Goal: Navigation & Orientation: Find specific page/section

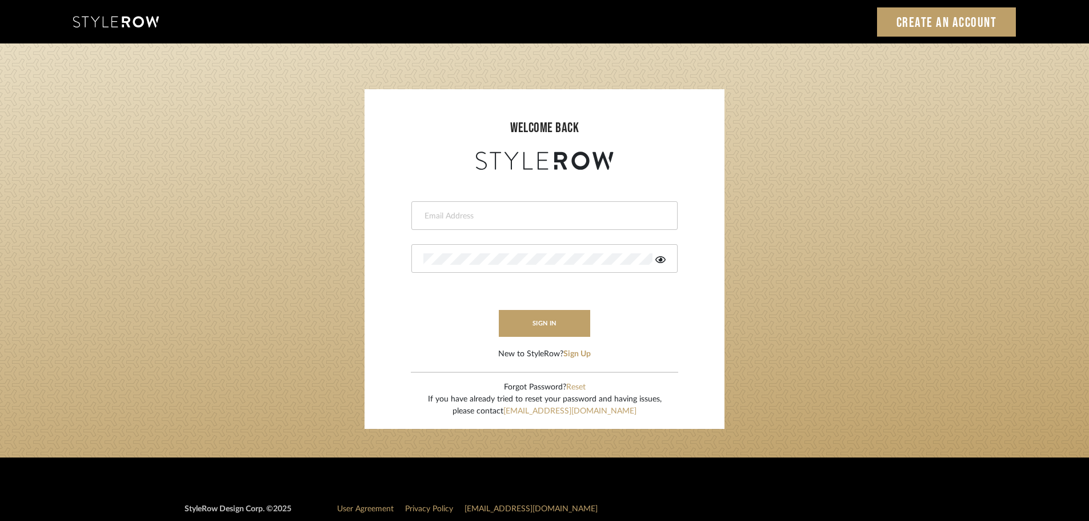
click at [443, 223] on div at bounding box center [544, 215] width 266 height 29
click at [442, 220] on input "email" at bounding box center [542, 215] width 239 height 11
type input "persimmon.design@outlook.com"
click at [529, 321] on button "sign in" at bounding box center [544, 323] width 91 height 27
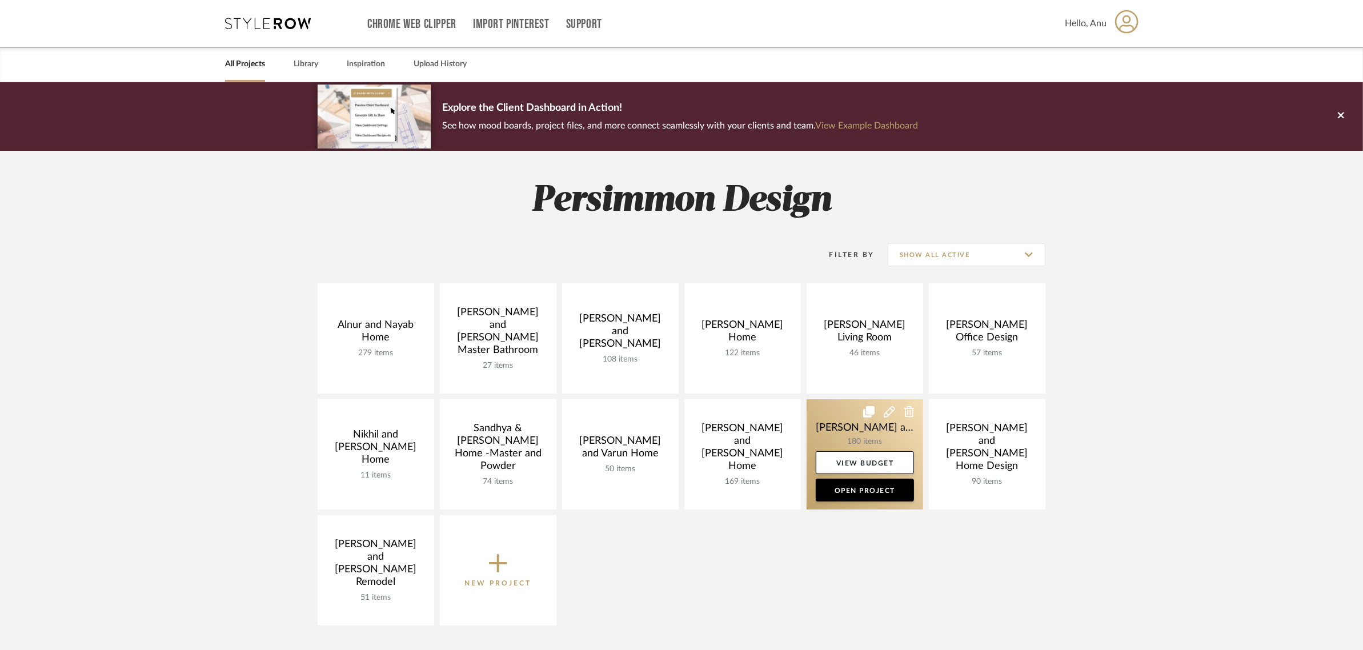
click at [869, 433] on link at bounding box center [865, 454] width 117 height 110
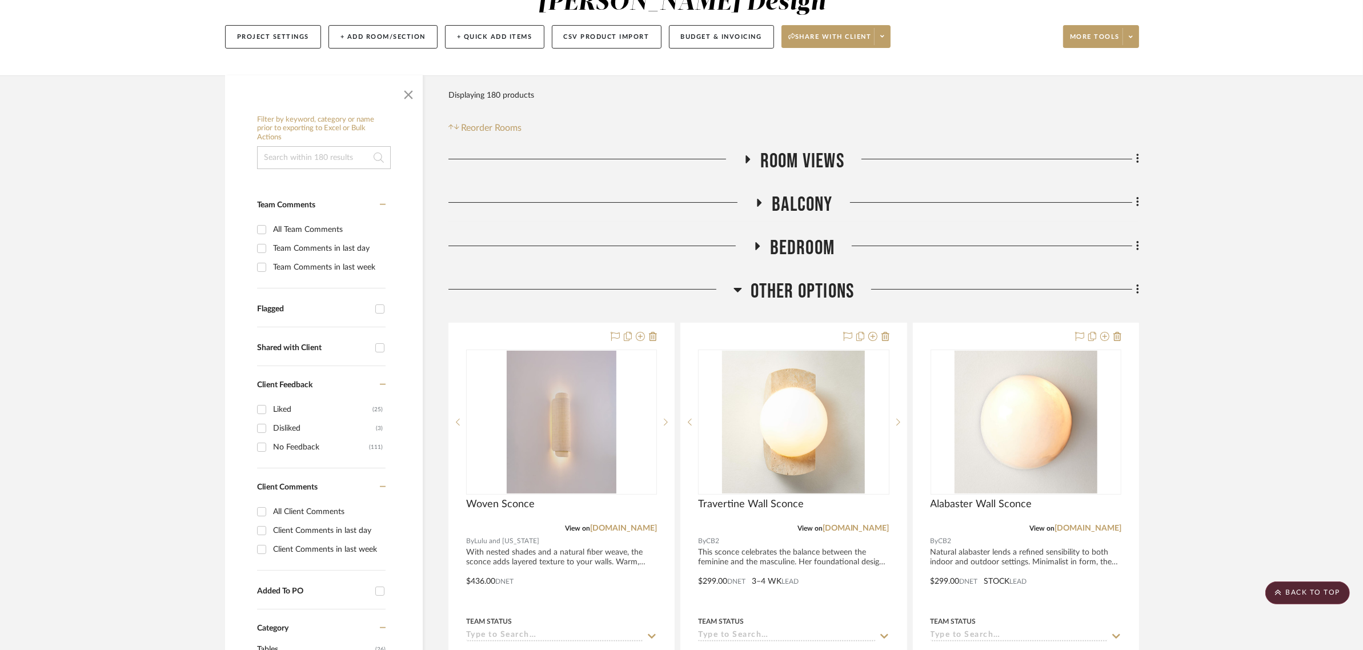
scroll to position [143, 0]
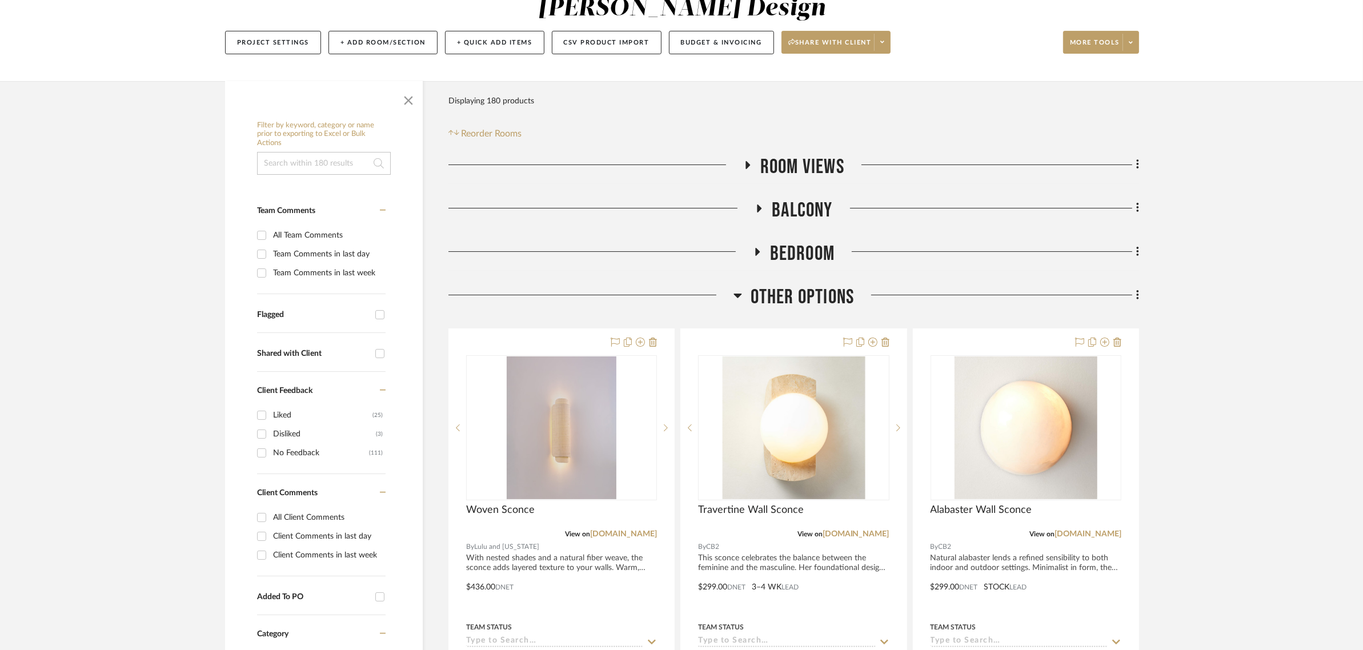
click at [755, 252] on icon at bounding box center [757, 251] width 14 height 9
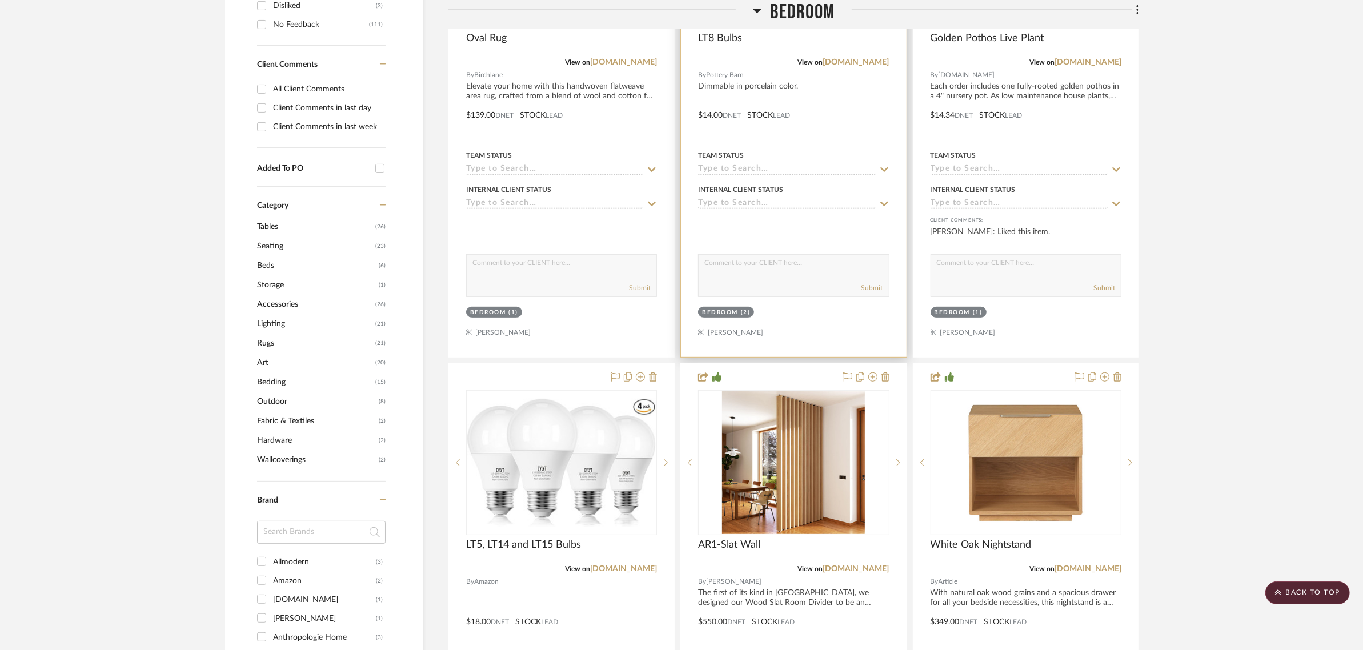
scroll to position [857, 0]
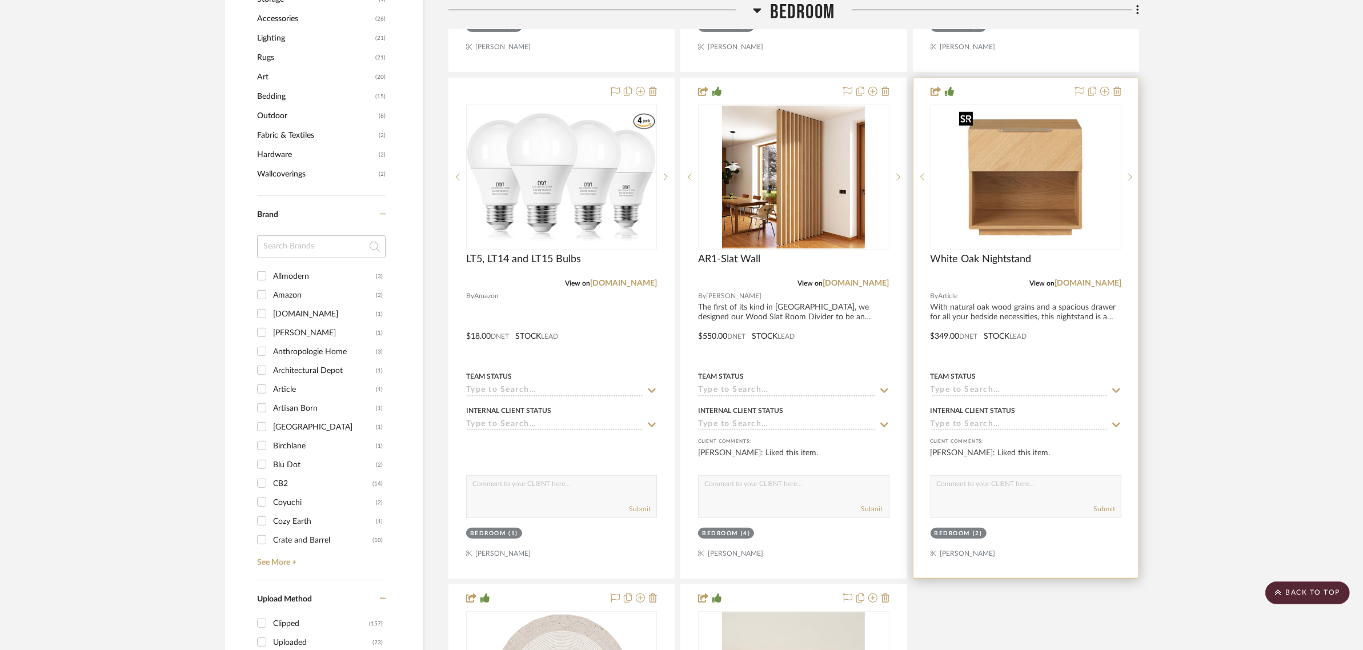
click at [0, 0] on img at bounding box center [0, 0] width 0 height 0
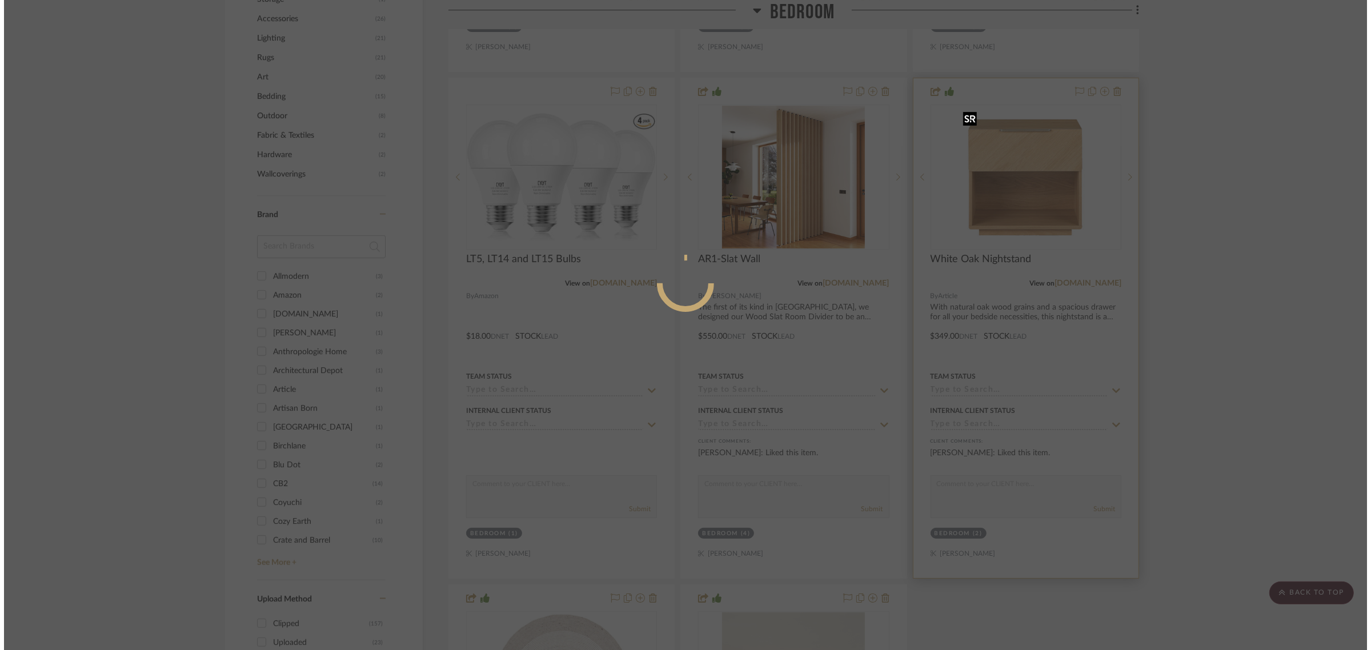
scroll to position [0, 0]
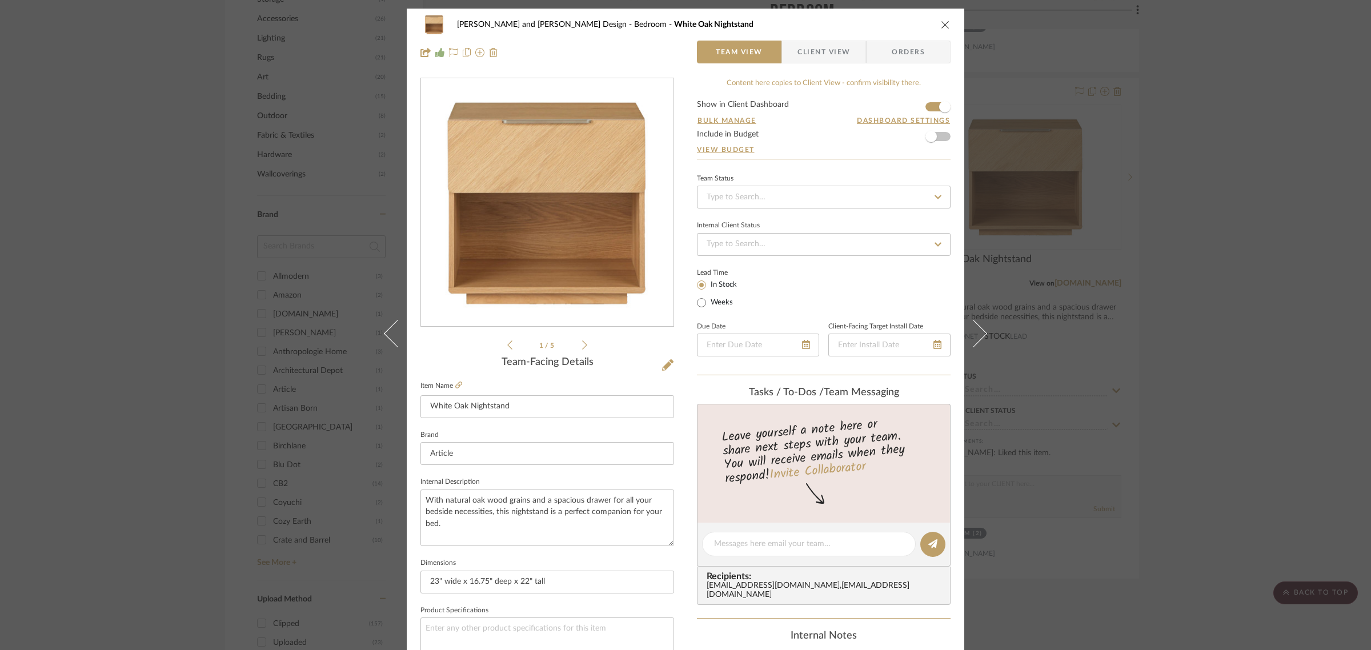
click at [941, 20] on icon "close" at bounding box center [945, 24] width 9 height 9
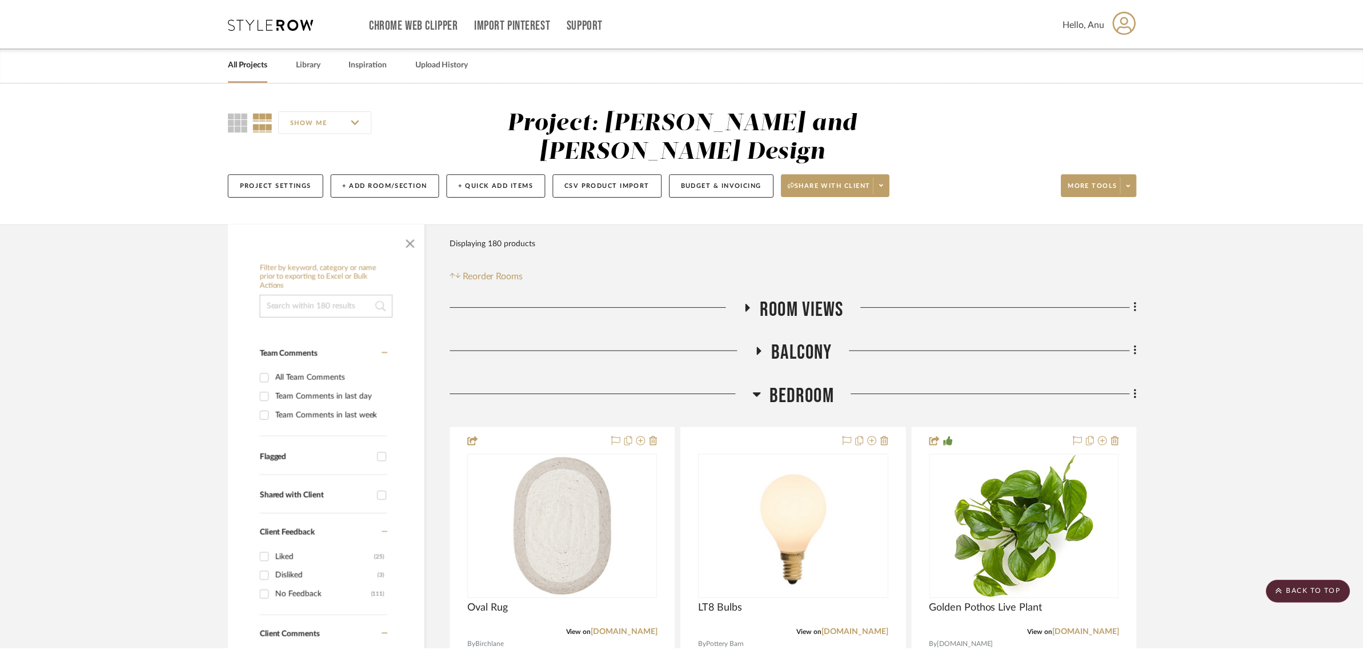
scroll to position [857, 0]
